Goal: Navigation & Orientation: Find specific page/section

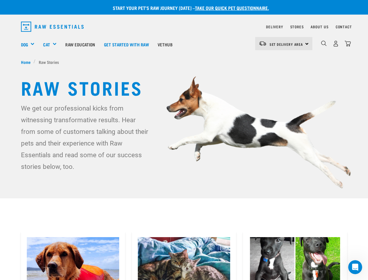
click at [30, 44] on div "Dog" at bounding box center [30, 44] width 18 height 23
click at [52, 44] on div "Cat" at bounding box center [52, 44] width 18 height 23
click at [284, 43] on span "Set Delivery Area" at bounding box center [287, 44] width 34 height 2
click at [324, 43] on img "dropdown navigation" at bounding box center [324, 44] width 6 height 6
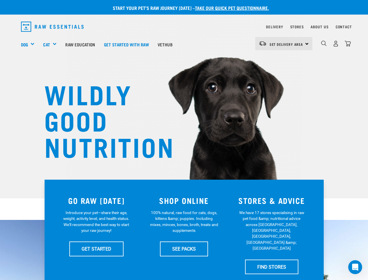
click at [30, 44] on div "Dog" at bounding box center [30, 44] width 18 height 23
click at [52, 44] on div "Cat" at bounding box center [52, 44] width 18 height 23
click at [284, 43] on span "Set Delivery Area" at bounding box center [287, 44] width 34 height 2
click at [324, 43] on img "dropdown navigation" at bounding box center [324, 44] width 6 height 6
